Goal: Task Accomplishment & Management: Manage account settings

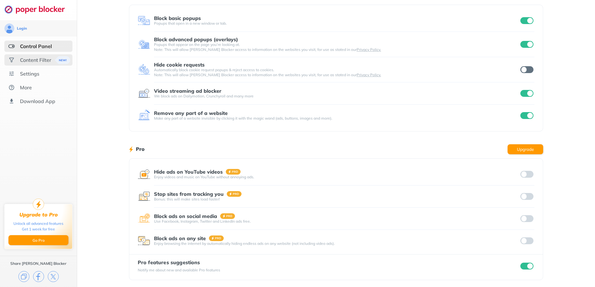
scroll to position [36, 0]
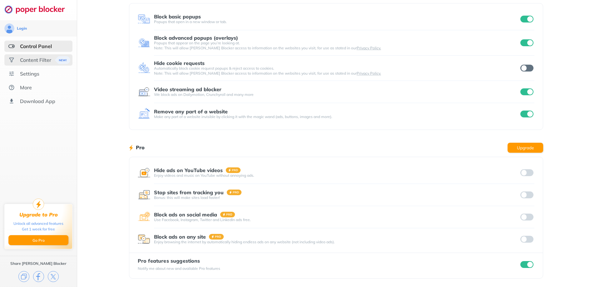
click at [40, 60] on div "Content Filter" at bounding box center [35, 60] width 31 height 6
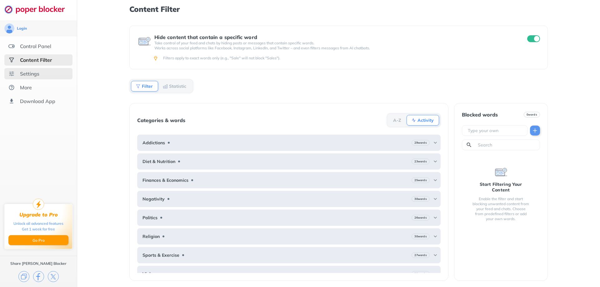
click at [44, 74] on div "Settings" at bounding box center [38, 73] width 68 height 11
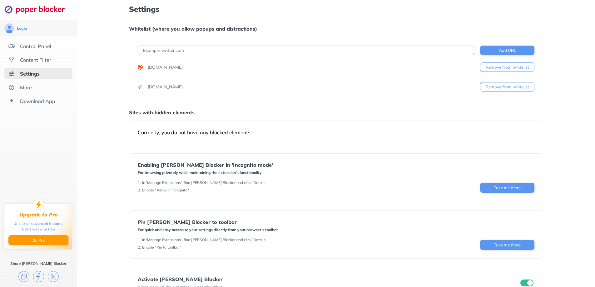
click at [589, 11] on div "Settings Whitelist (where you allow popups and distractions) Add URL cnvmp3.com…" at bounding box center [336, 154] width 518 height 308
click at [164, 84] on div "soundslice.com" at bounding box center [165, 87] width 35 height 6
drag, startPoint x: 163, startPoint y: 87, endPoint x: 187, endPoint y: 87, distance: 23.8
click at [187, 87] on div "soundslice.com Remove from whitelist" at bounding box center [336, 86] width 397 height 9
